Goal: Task Accomplishment & Management: Manage account settings

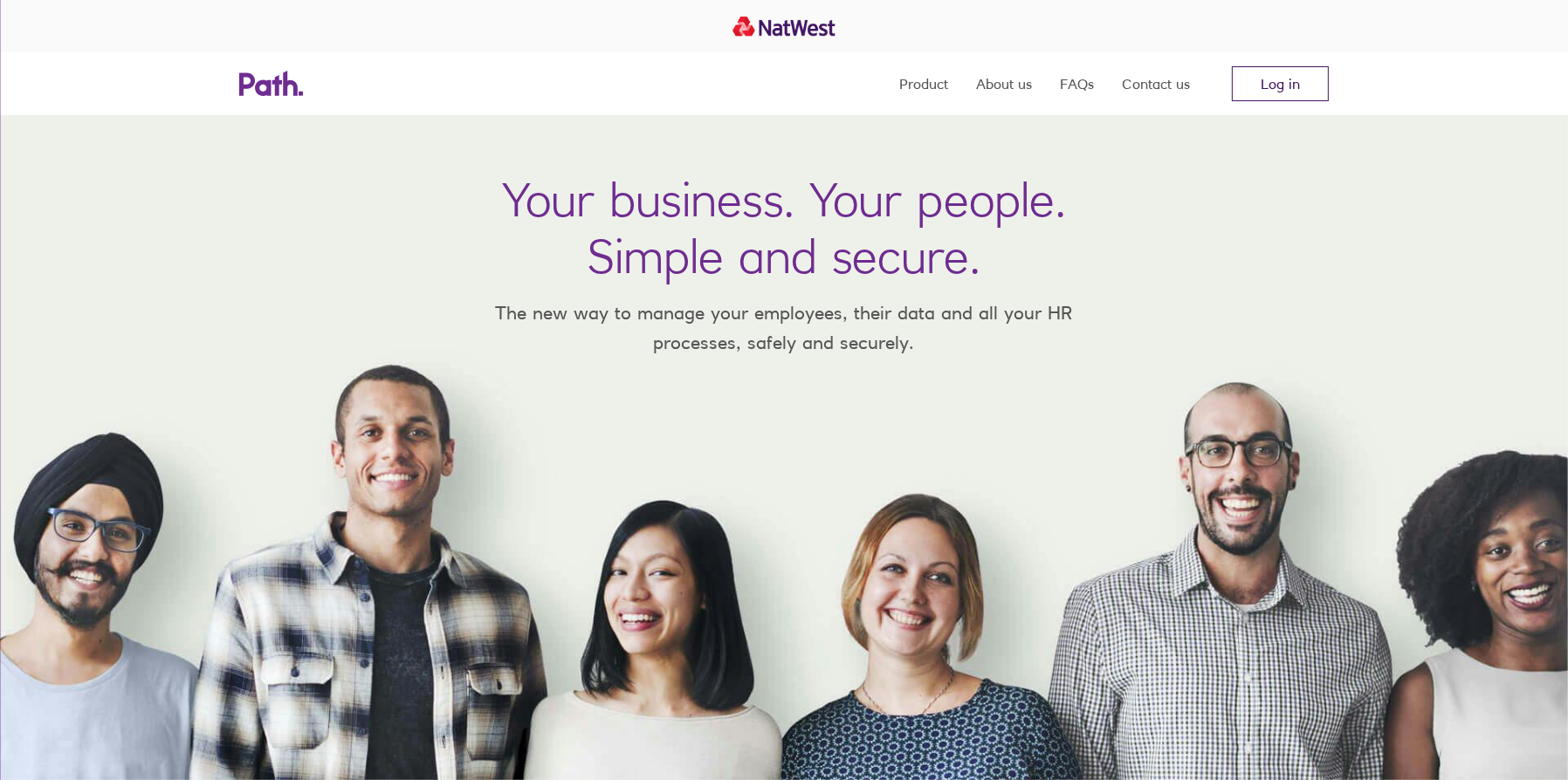
click at [1311, 81] on link "Log in" at bounding box center [1281, 83] width 96 height 35
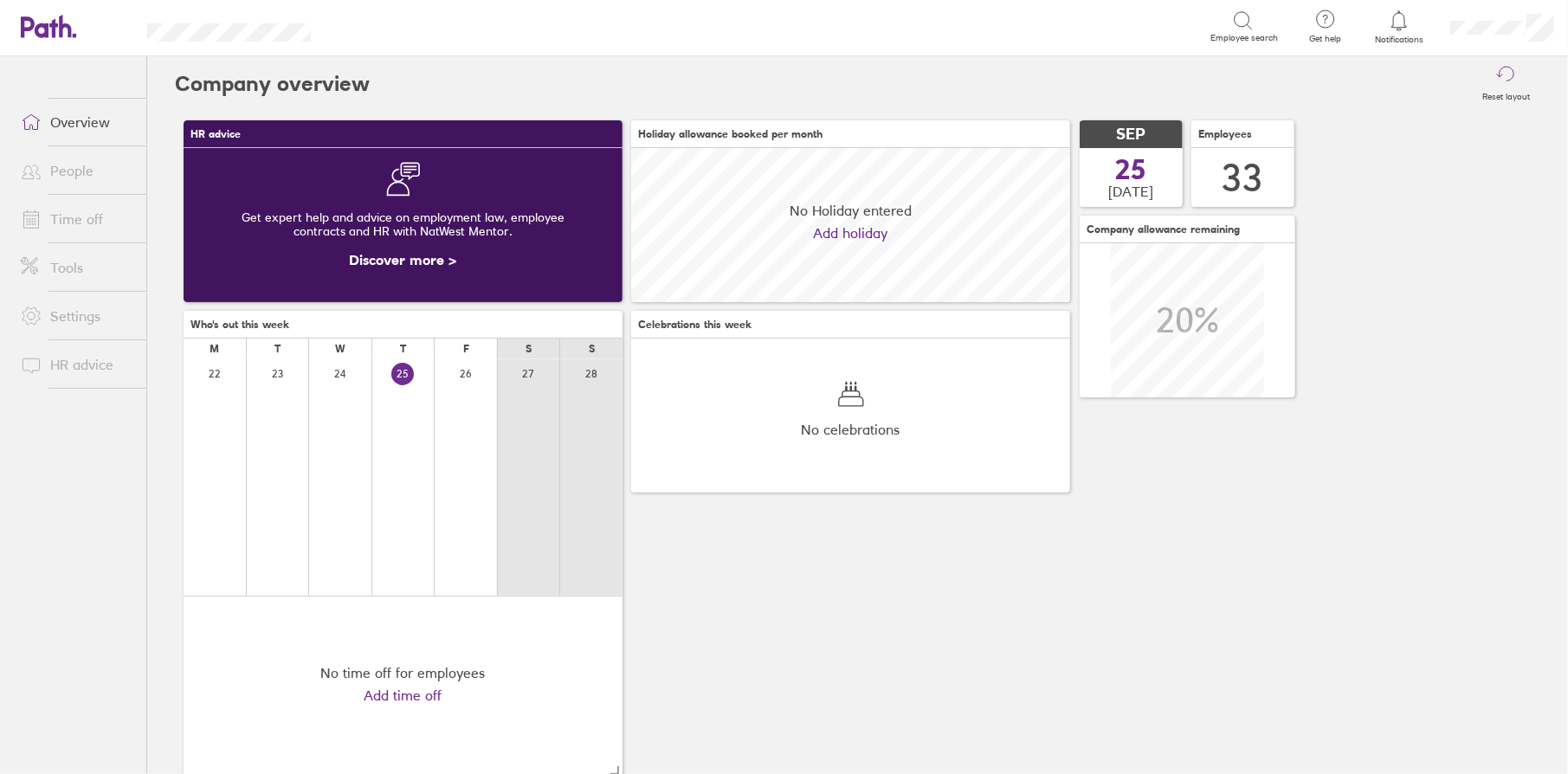
scroll to position [154, 439]
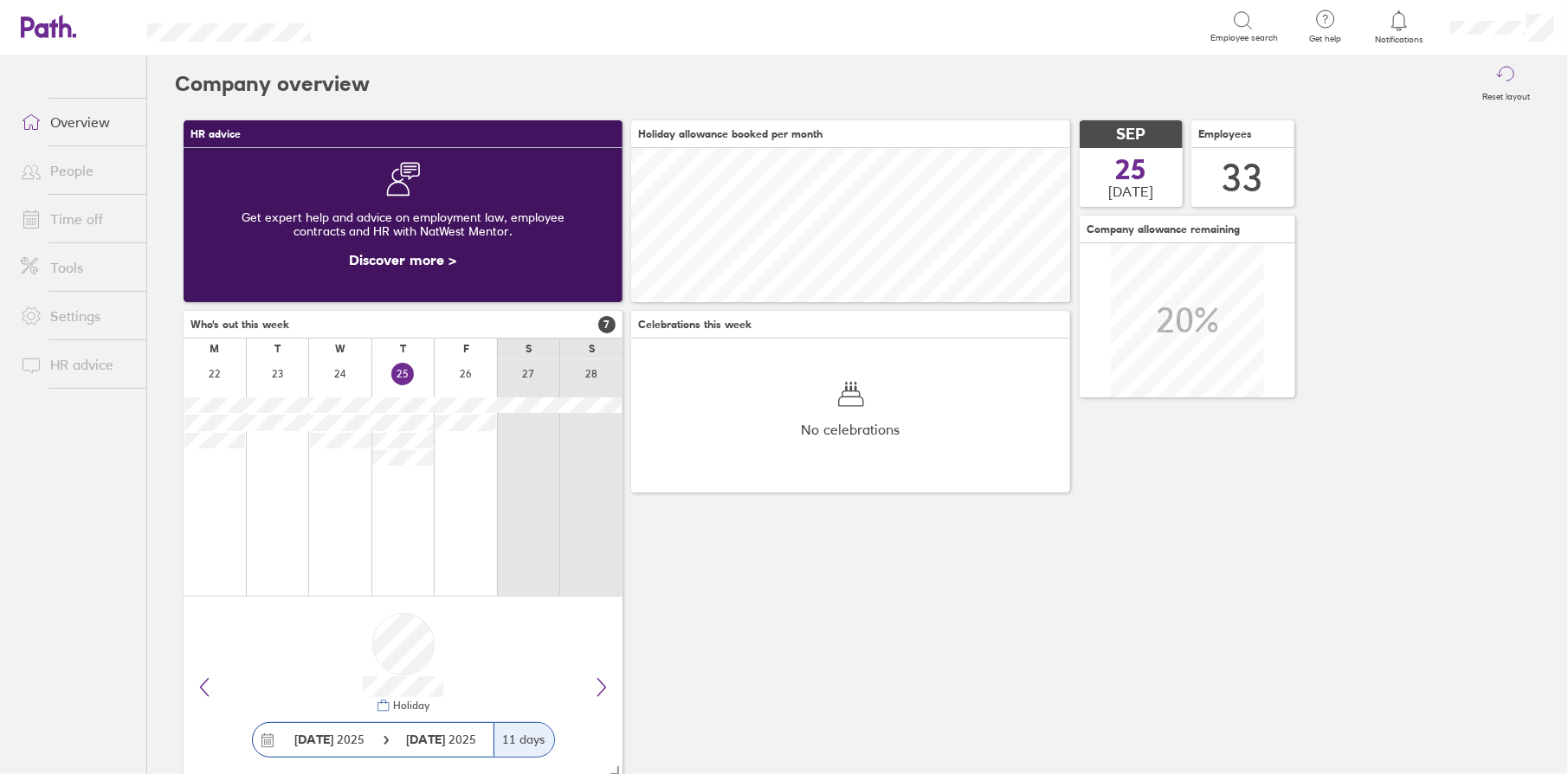
click at [78, 220] on link "Time off" at bounding box center [76, 219] width 140 height 35
